Goal: Transaction & Acquisition: Download file/media

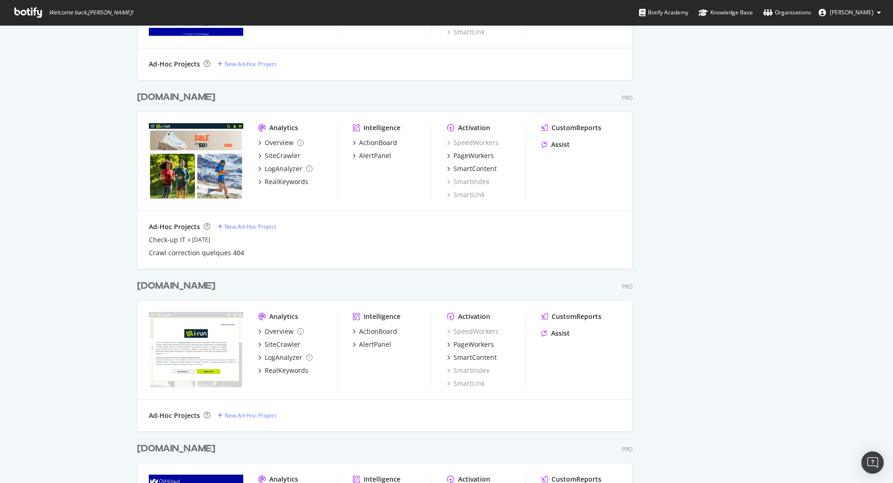
scroll to position [875, 0]
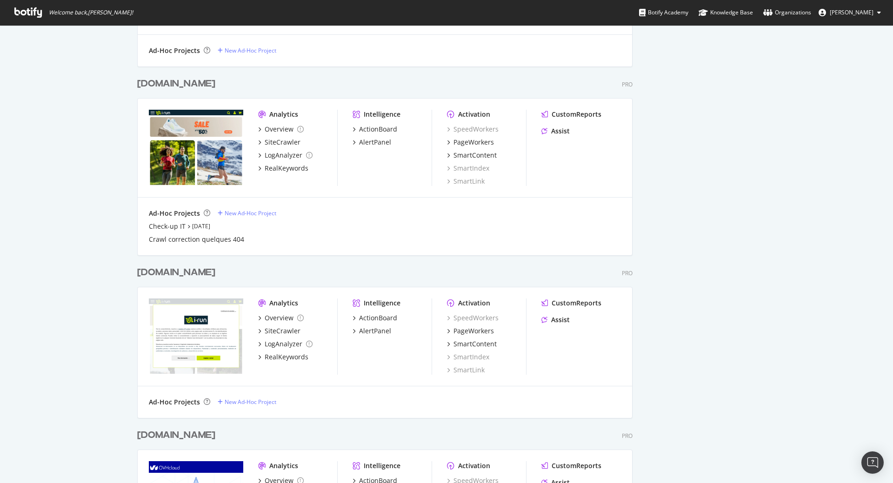
click at [166, 84] on div "[DOMAIN_NAME]" at bounding box center [176, 83] width 78 height 13
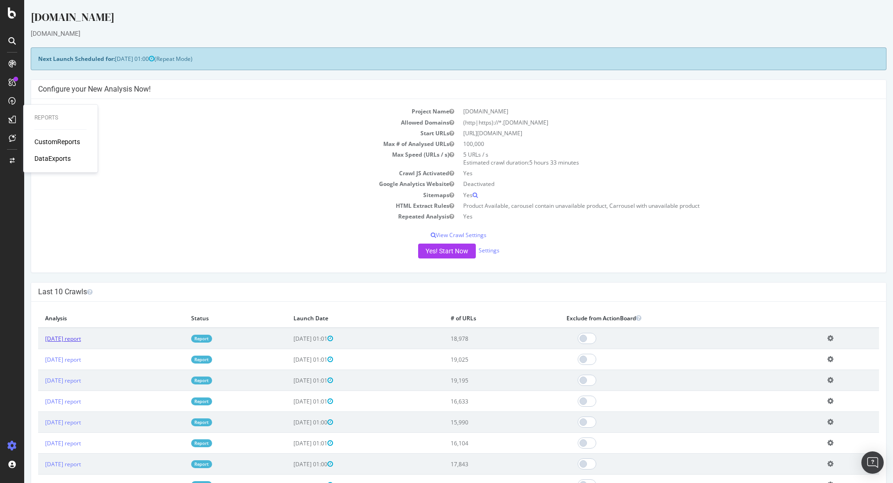
click at [81, 339] on link "[DATE] report" at bounding box center [63, 339] width 36 height 8
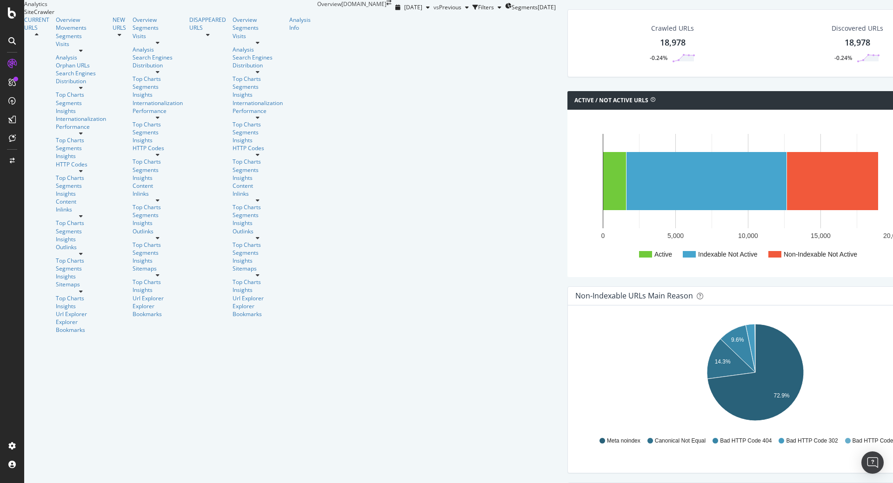
scroll to position [429, 0]
click at [56, 158] on div "DataExports" at bounding box center [52, 158] width 36 height 9
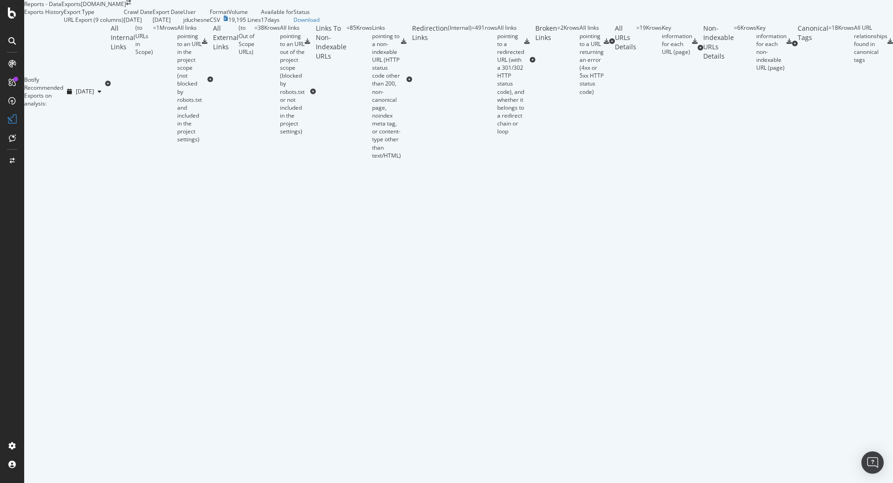
click at [535, 95] on div "Broken Links" at bounding box center [546, 60] width 22 height 72
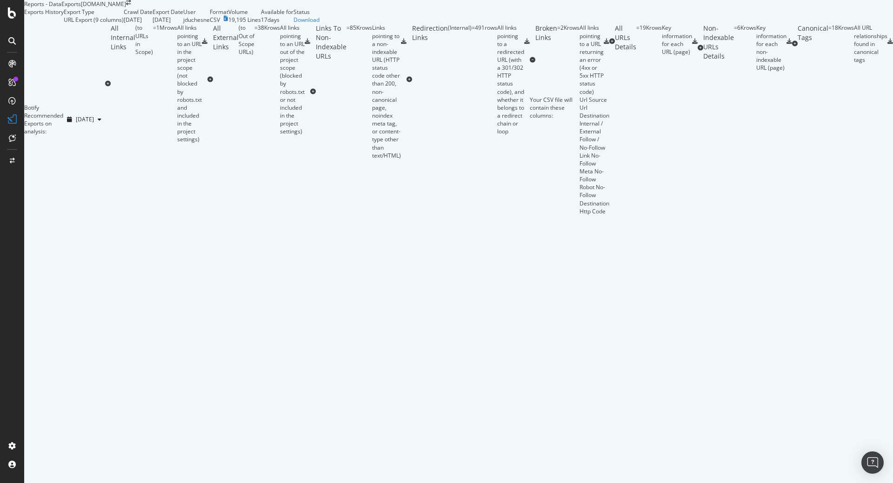
click at [609, 44] on icon at bounding box center [606, 42] width 6 height 6
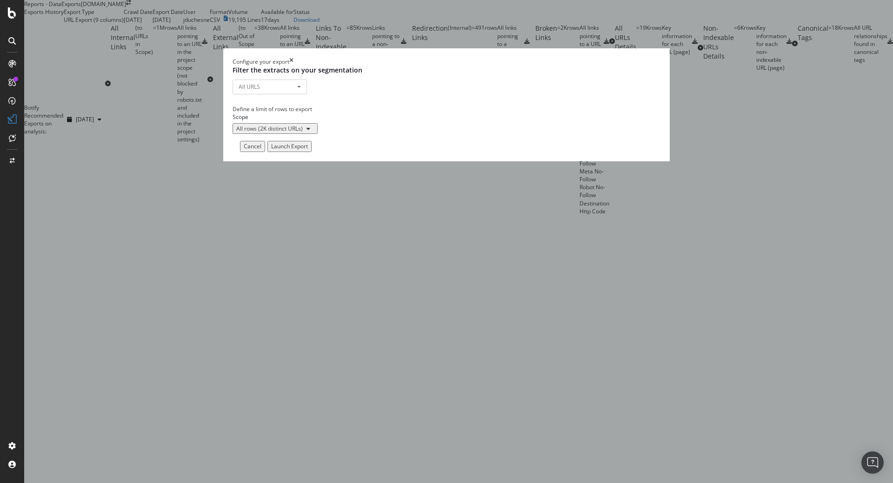
click at [308, 150] on div "Launch Export" at bounding box center [289, 146] width 37 height 8
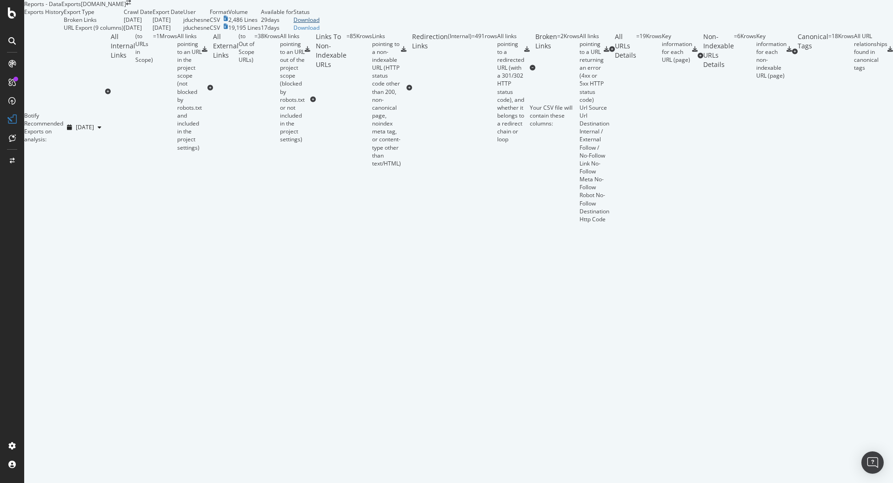
click at [319, 24] on div "Download" at bounding box center [306, 20] width 26 height 8
